Goal: Task Accomplishment & Management: Manage account settings

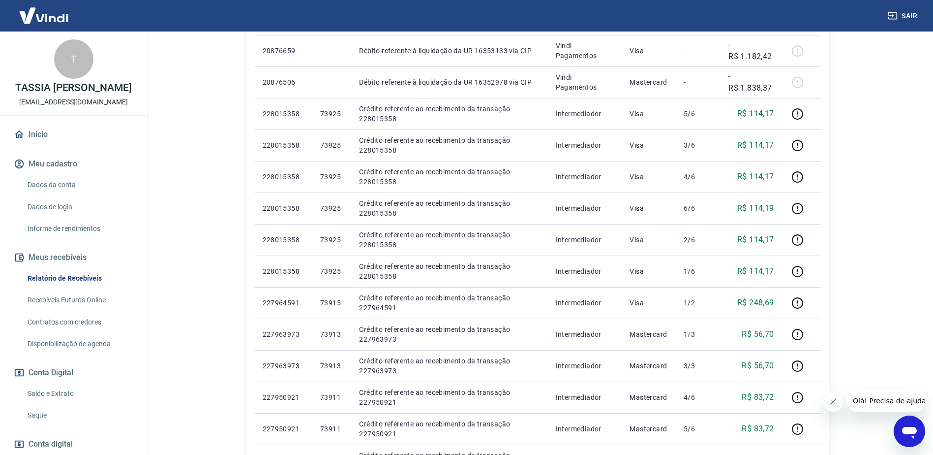
scroll to position [98, 0]
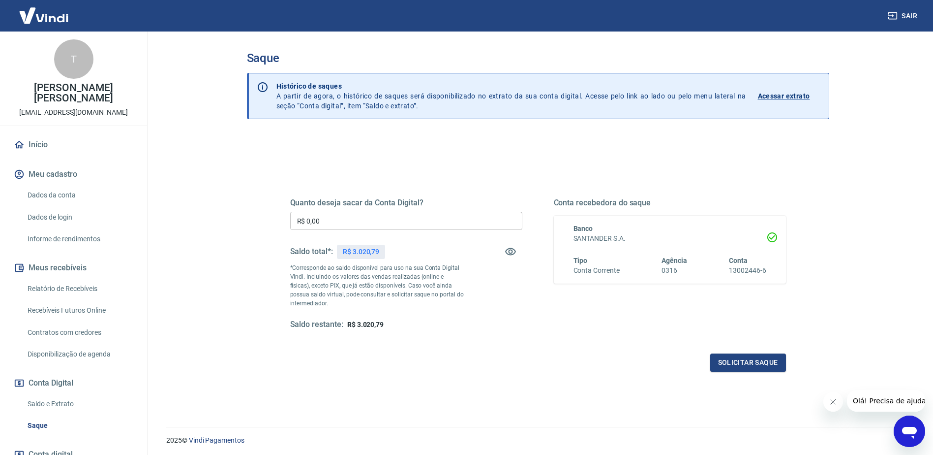
click at [439, 217] on input "R$ 0,00" at bounding box center [406, 221] width 232 height 18
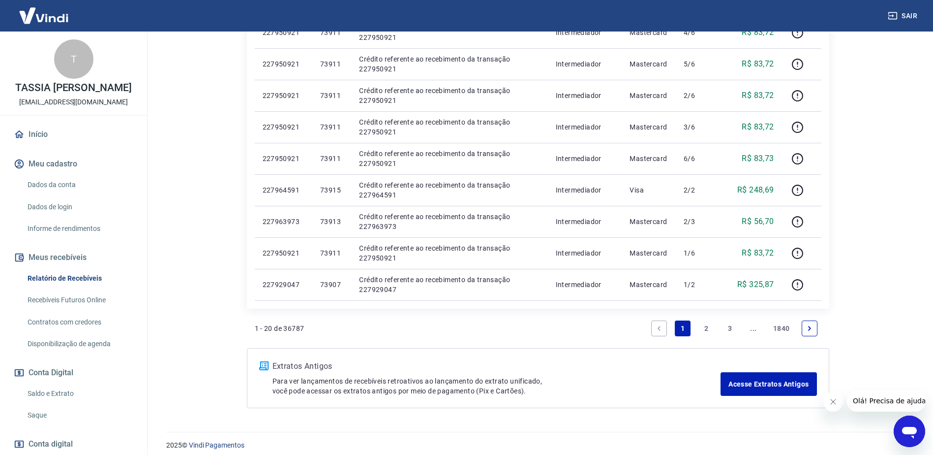
scroll to position [618, 0]
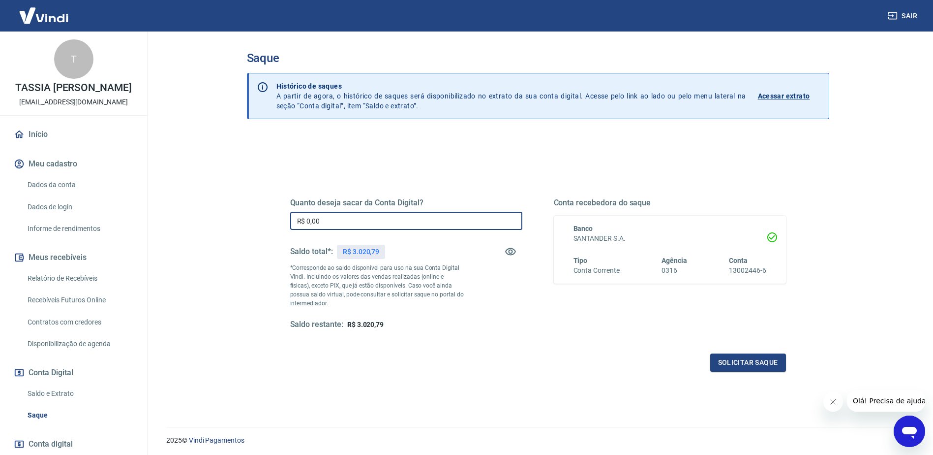
click at [415, 223] on input "R$ 0,00" at bounding box center [406, 221] width 232 height 18
type input "R$ 3.020,79"
click at [745, 356] on button "Solicitar saque" at bounding box center [748, 362] width 76 height 18
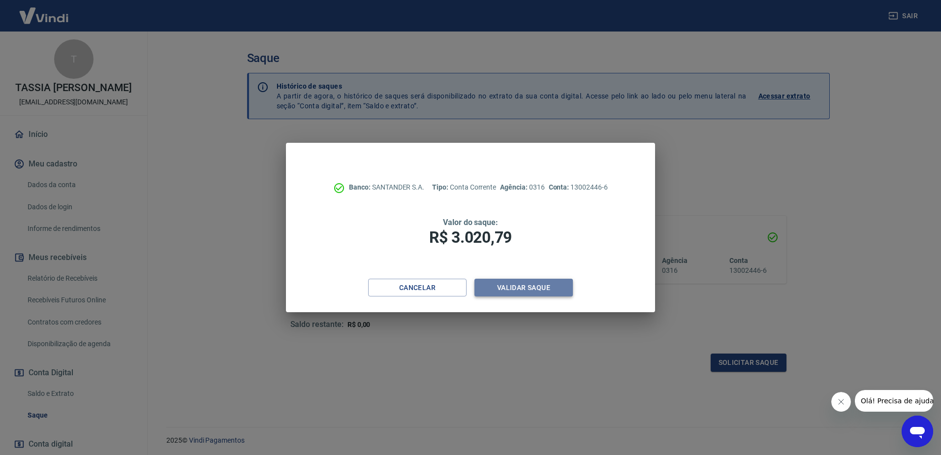
click at [505, 285] on button "Validar saque" at bounding box center [523, 287] width 98 height 18
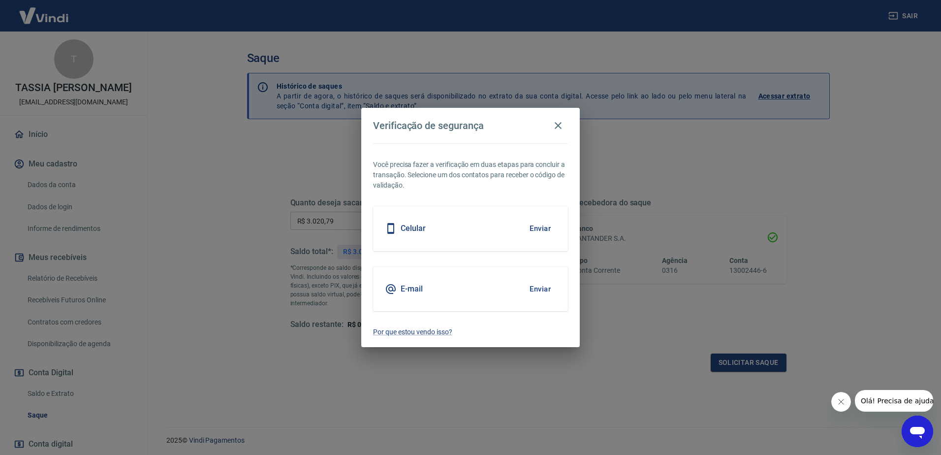
drag, startPoint x: 505, startPoint y: 285, endPoint x: 548, endPoint y: 292, distance: 44.2
click at [506, 287] on div "E-mail Enviar" at bounding box center [470, 289] width 195 height 44
click at [548, 292] on button "Enviar" at bounding box center [540, 288] width 32 height 21
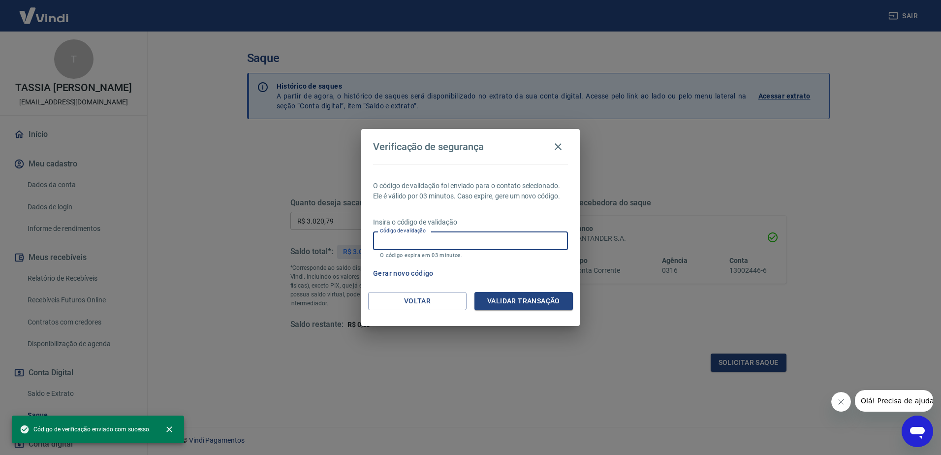
click at [410, 239] on input "Código de validação" at bounding box center [470, 240] width 195 height 18
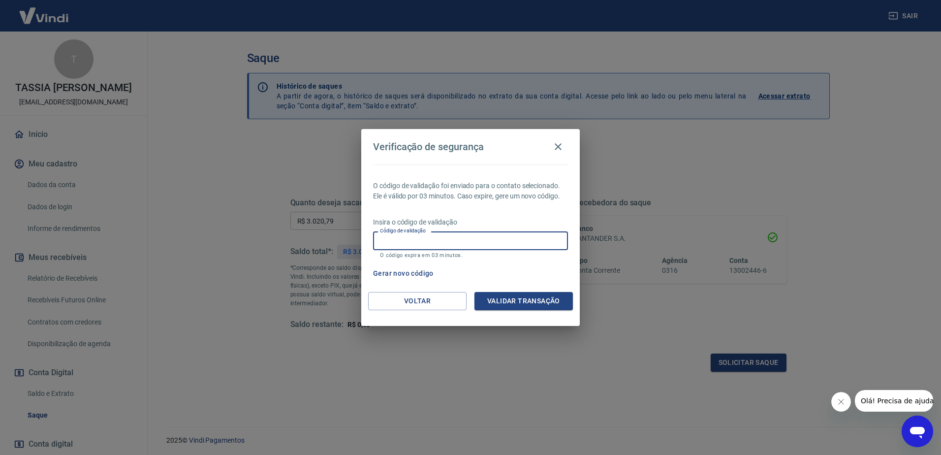
paste input "345076"
type input "345076"
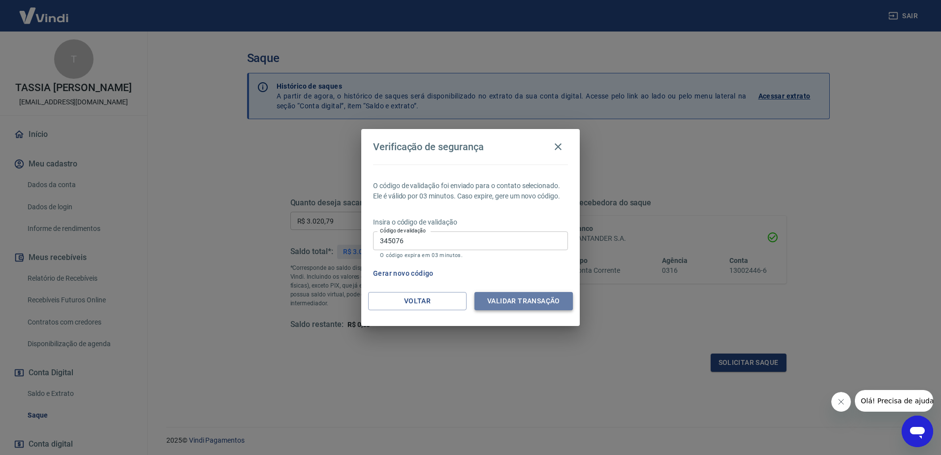
click at [523, 302] on button "Validar transação" at bounding box center [523, 301] width 98 height 18
